Goal: Find specific page/section: Find specific page/section

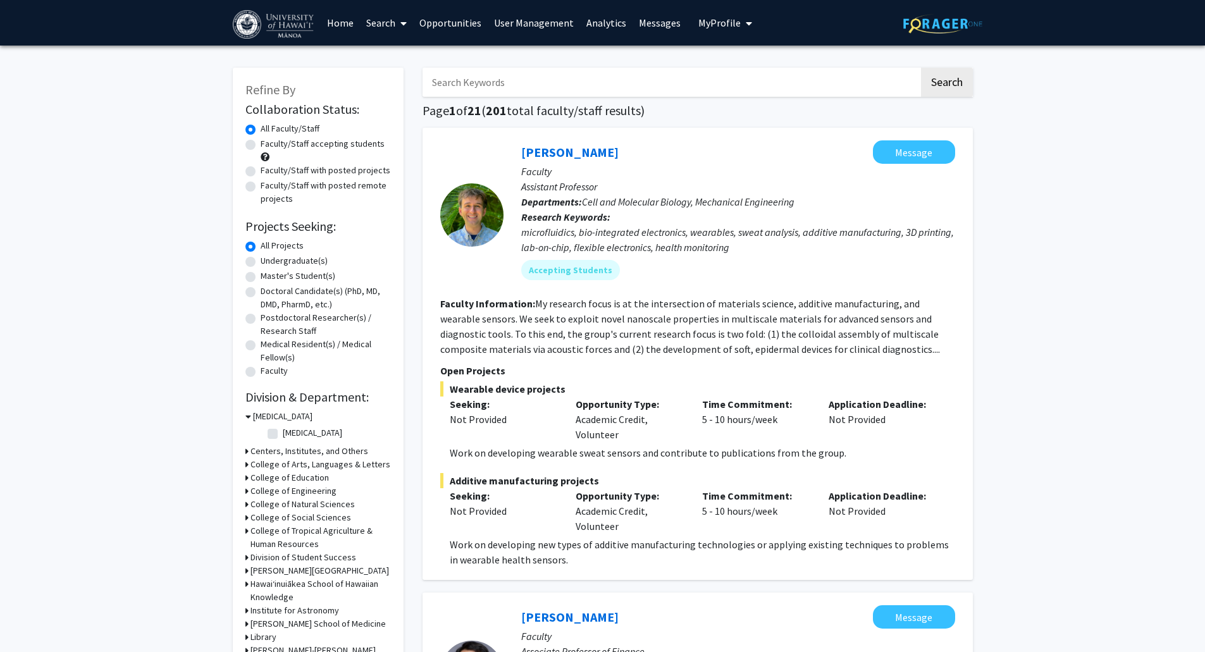
click at [401, 23] on span at bounding box center [400, 23] width 11 height 44
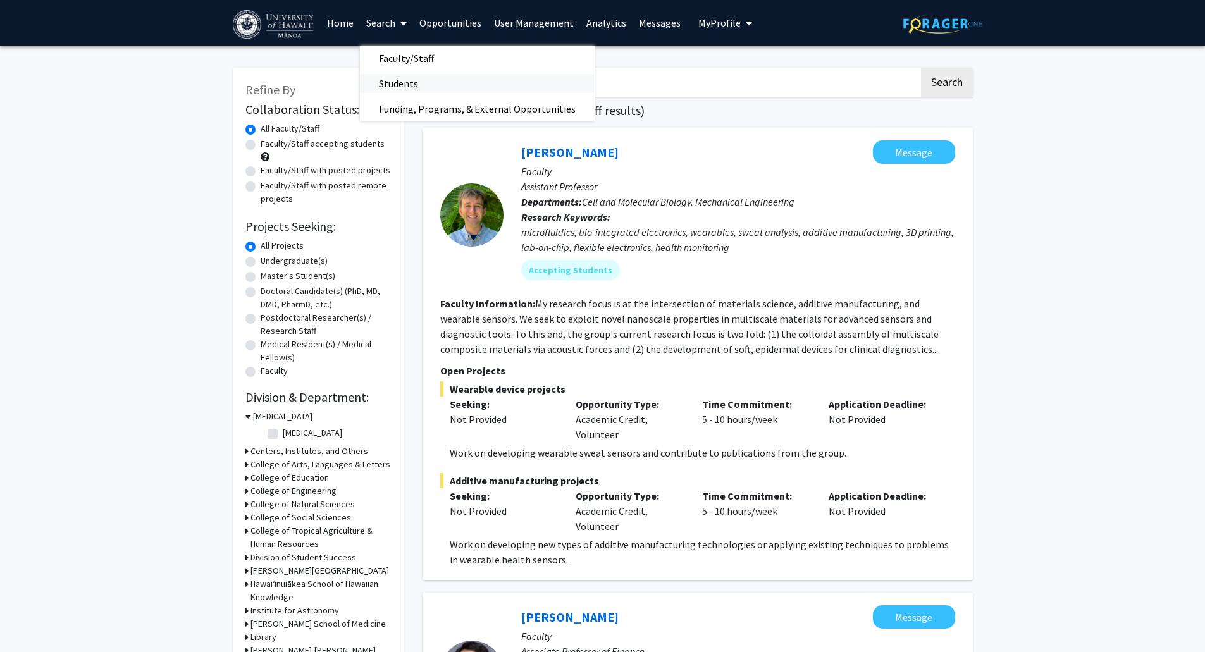
click at [405, 82] on span "Students" at bounding box center [398, 83] width 77 height 25
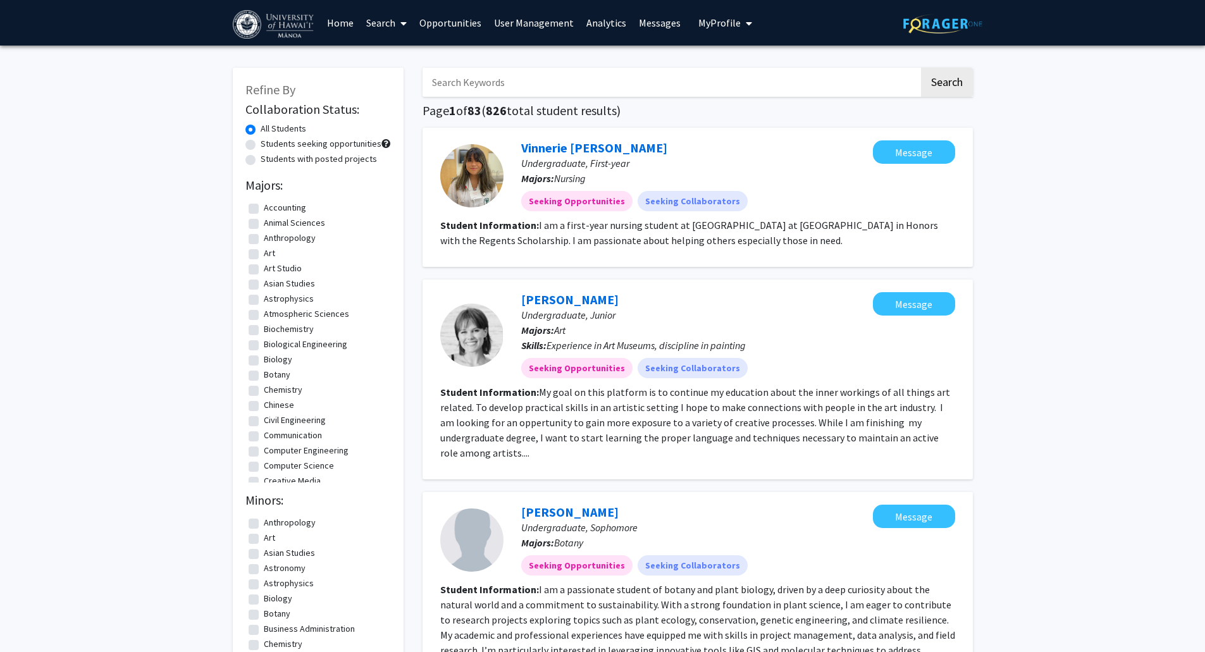
click at [550, 16] on link "User Management" at bounding box center [534, 23] width 92 height 44
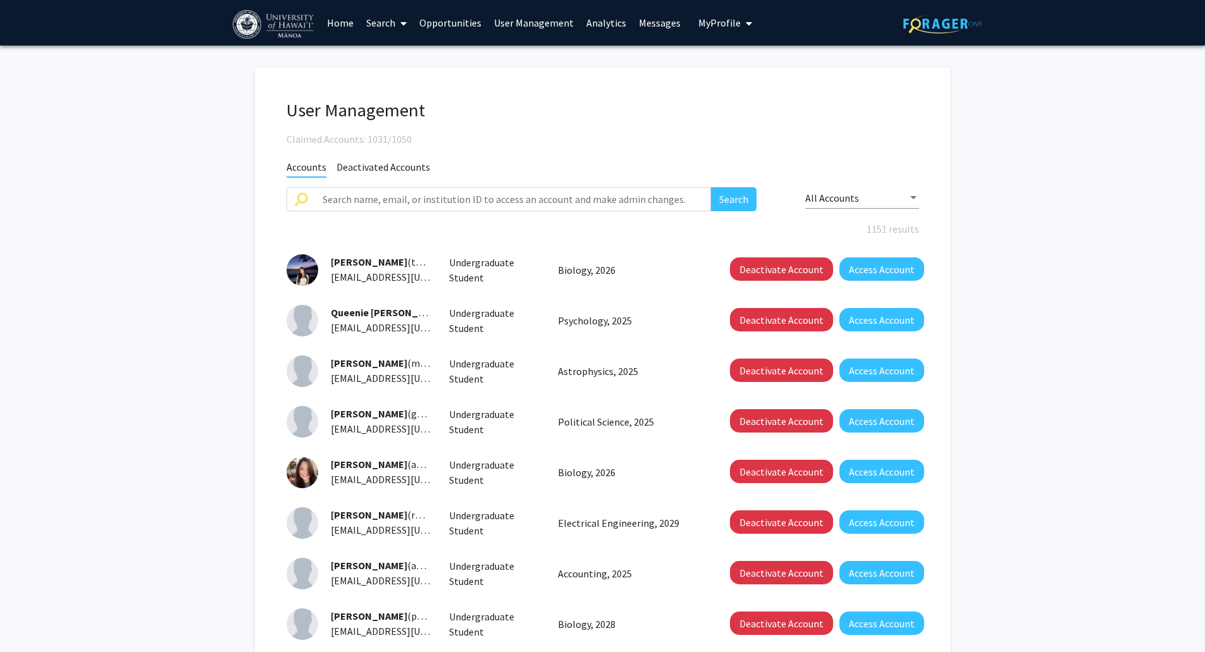
click at [205, 183] on fg-user-management "User Management Claimed Accounts: 1031/1050 Accounts Deactivated Accounts Searc…" at bounding box center [602, 451] width 1205 height 811
click at [201, 188] on fg-user-management "User Management Claimed Accounts: 1031/1050 Accounts Deactivated Accounts Searc…" at bounding box center [602, 451] width 1205 height 811
click at [177, 189] on fg-user-management "User Management Claimed Accounts: 1031/1050 Accounts Deactivated Accounts Searc…" at bounding box center [602, 451] width 1205 height 811
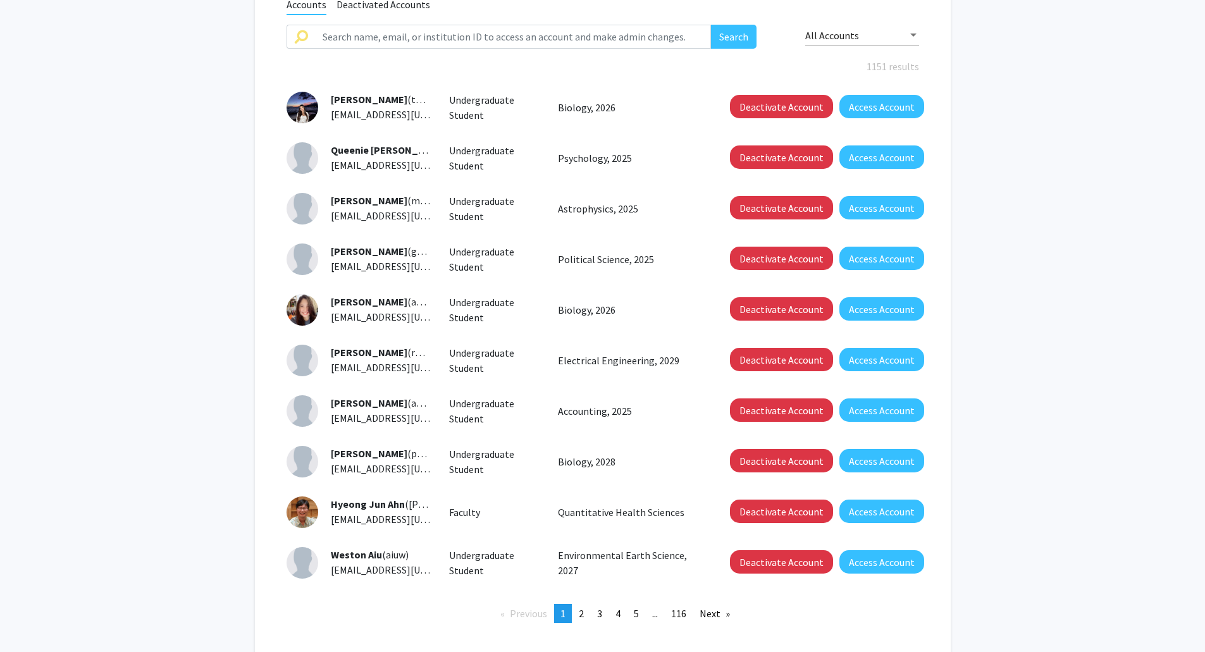
scroll to position [242, 0]
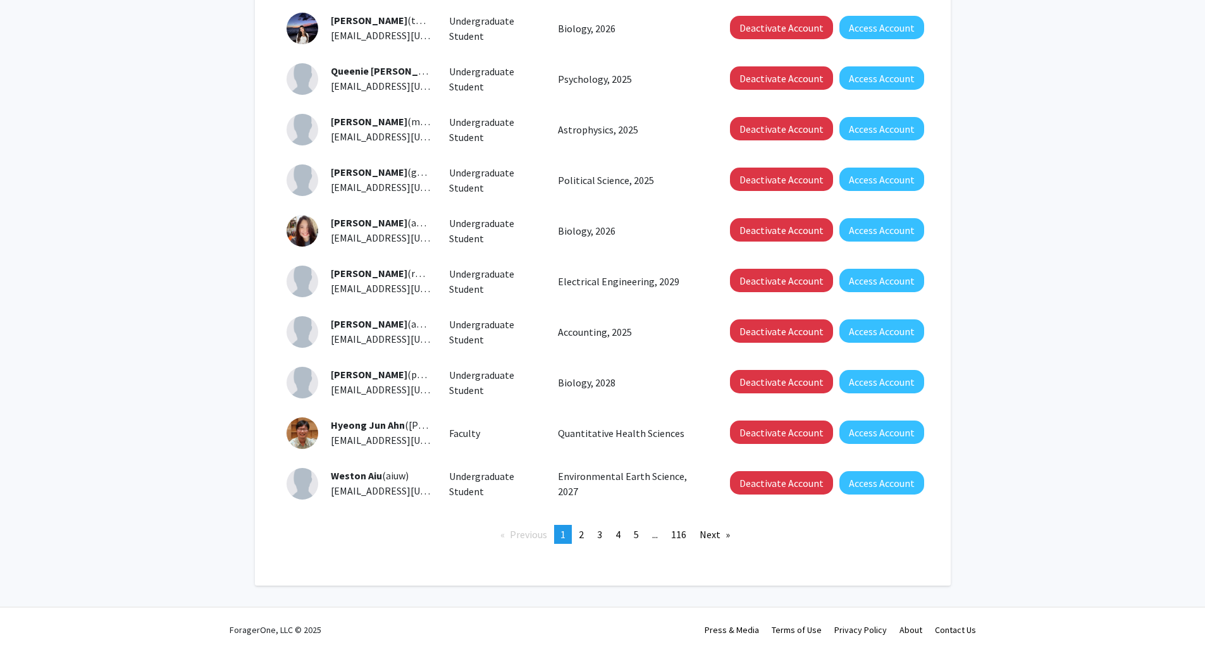
click at [171, 190] on fg-user-management "User Management Claimed Accounts: 1031/1050 Accounts Deactivated Accounts Searc…" at bounding box center [602, 209] width 1205 height 811
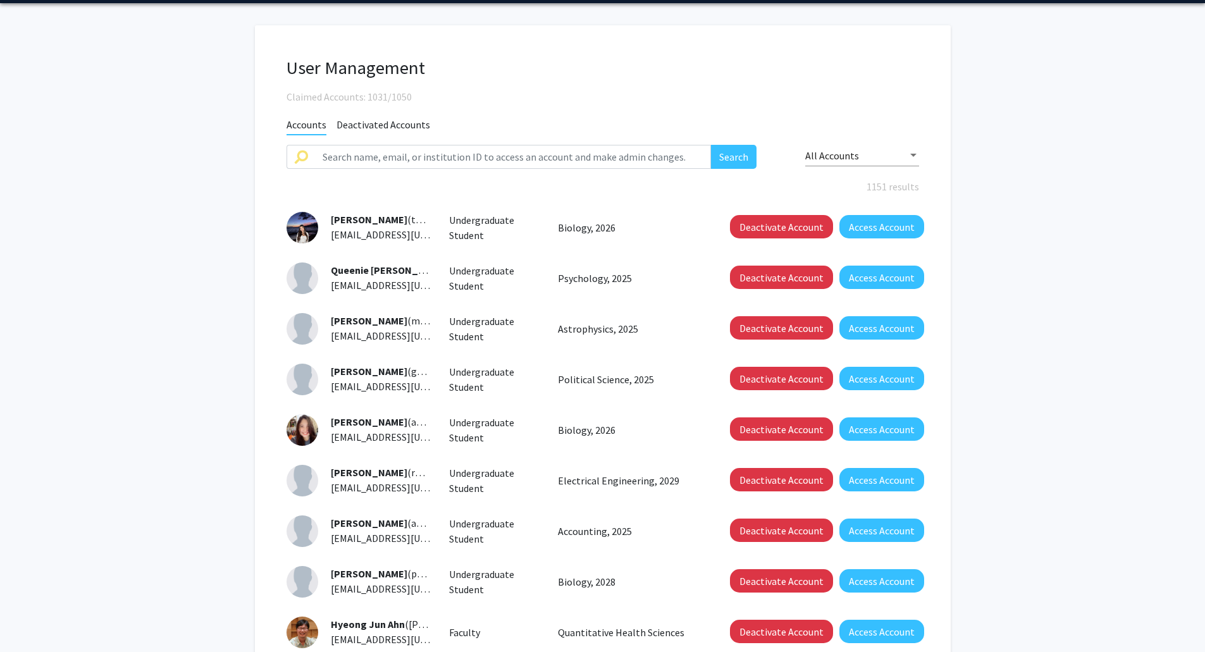
scroll to position [0, 0]
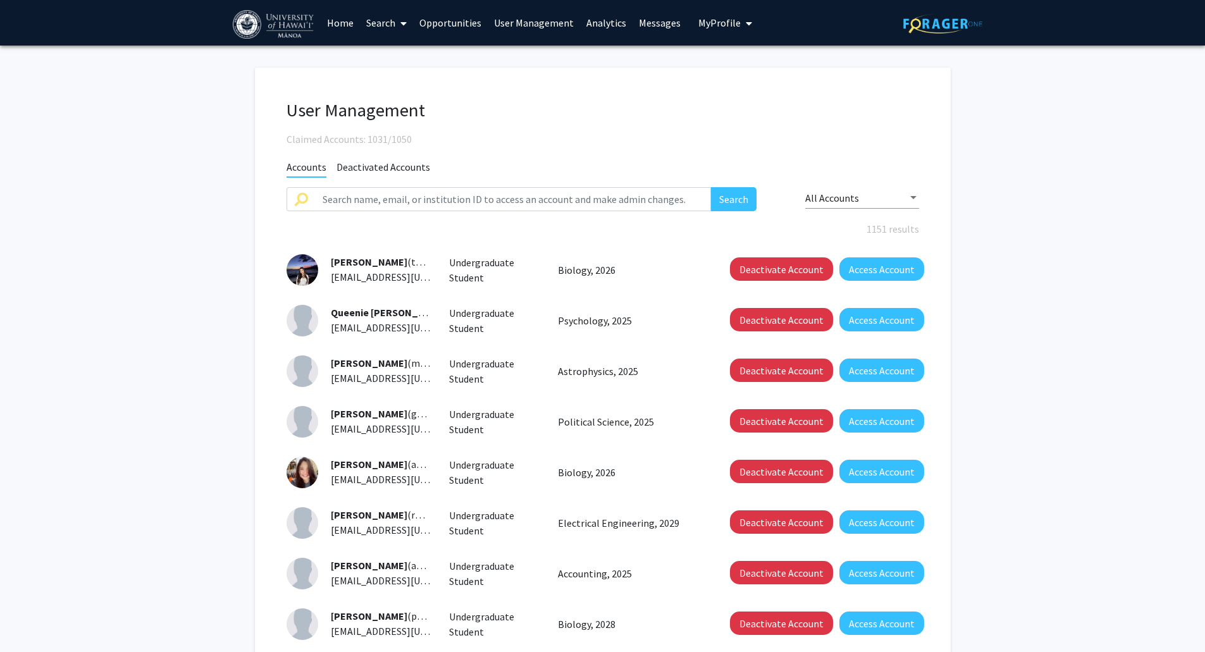
click at [614, 28] on link "Analytics" at bounding box center [606, 23] width 53 height 44
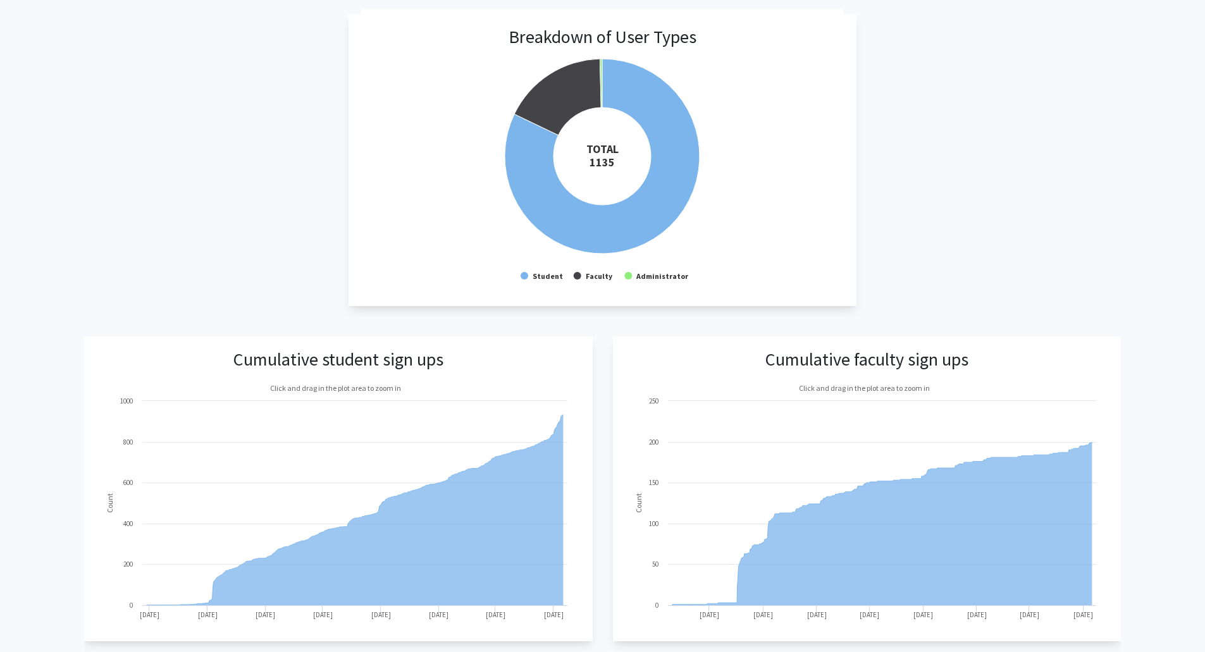
scroll to position [443, 0]
